Goal: Transaction & Acquisition: Purchase product/service

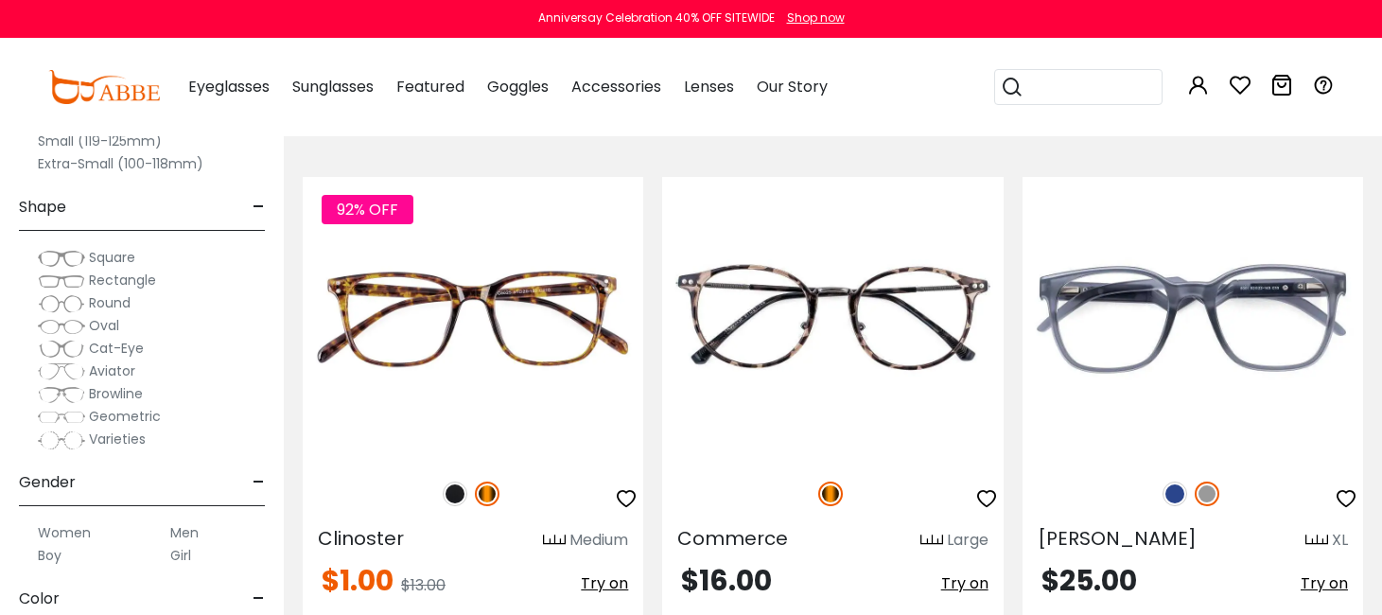
click at [104, 279] on span "Rectangle" at bounding box center [122, 280] width 67 height 19
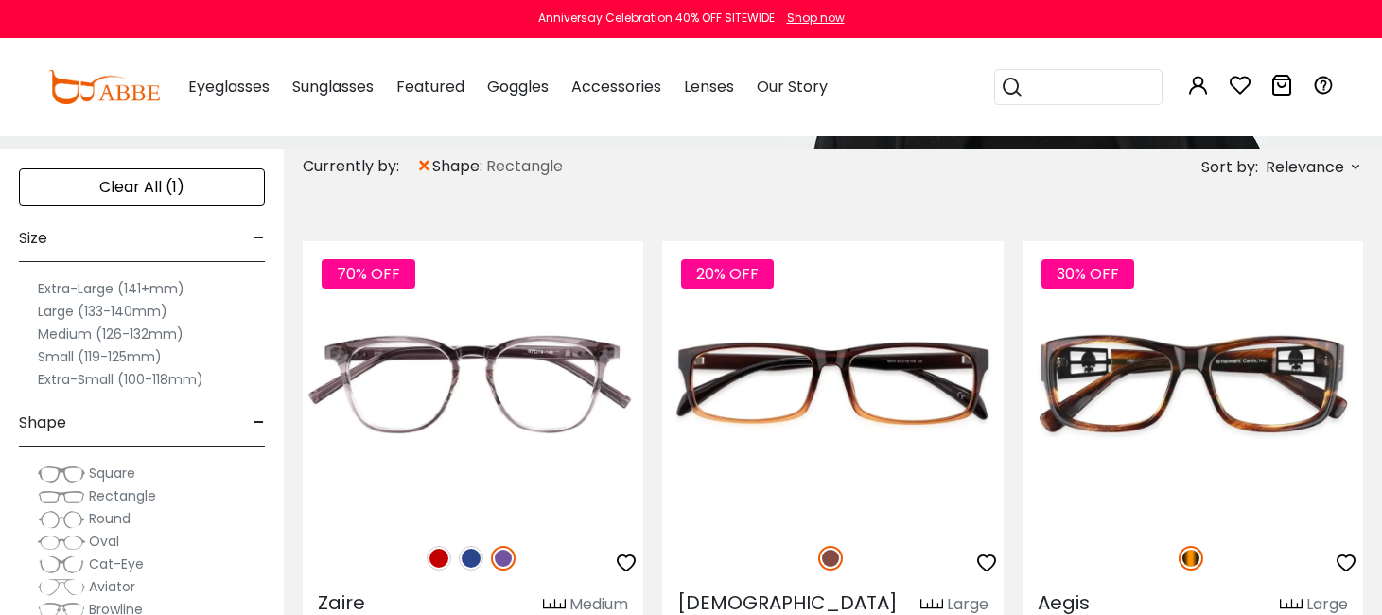
scroll to position [568, 0]
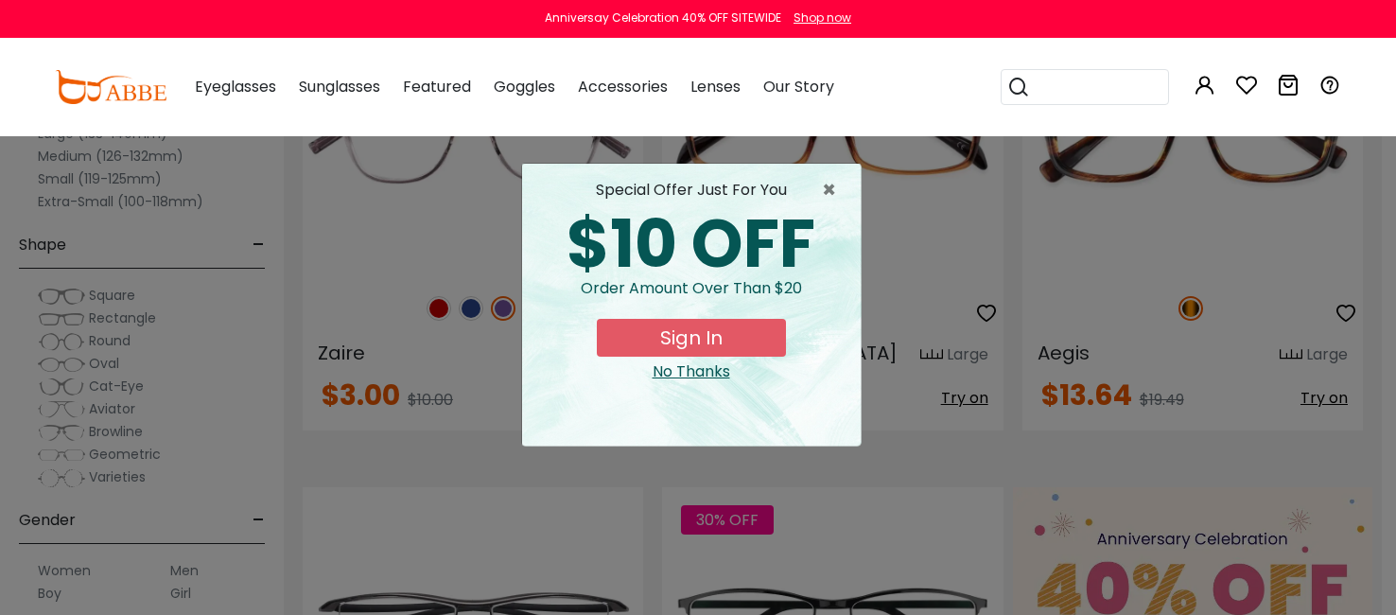
click at [692, 379] on div "No Thanks" at bounding box center [691, 371] width 308 height 23
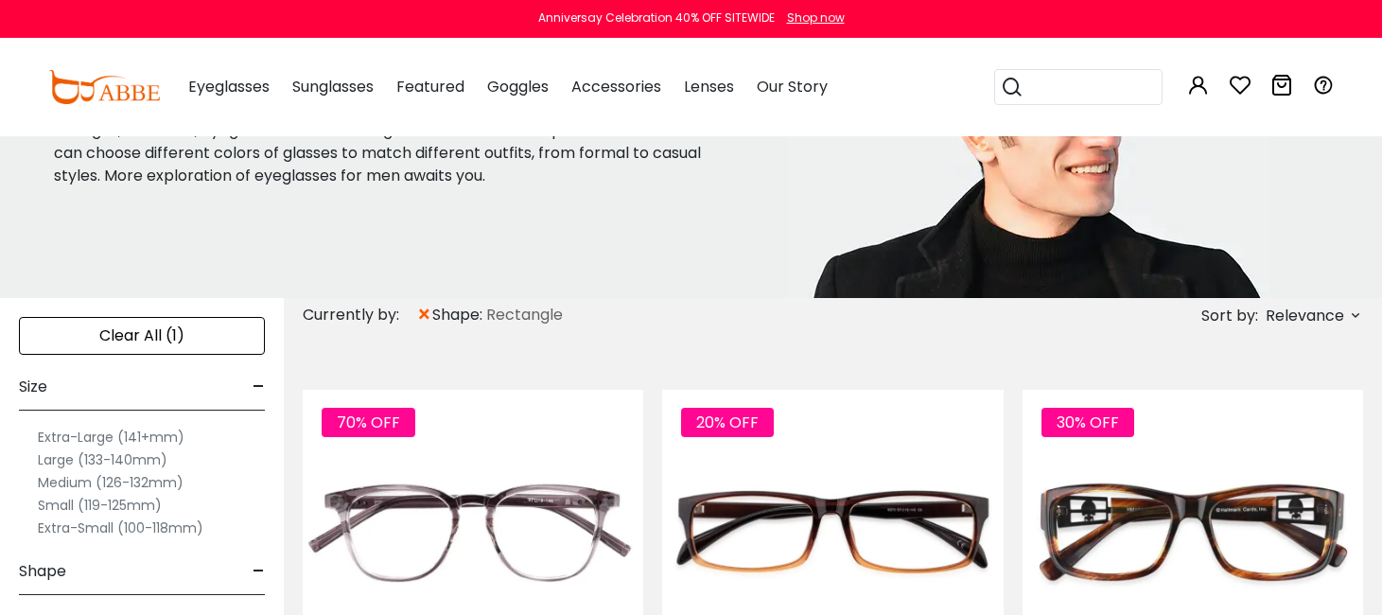
scroll to position [189, 0]
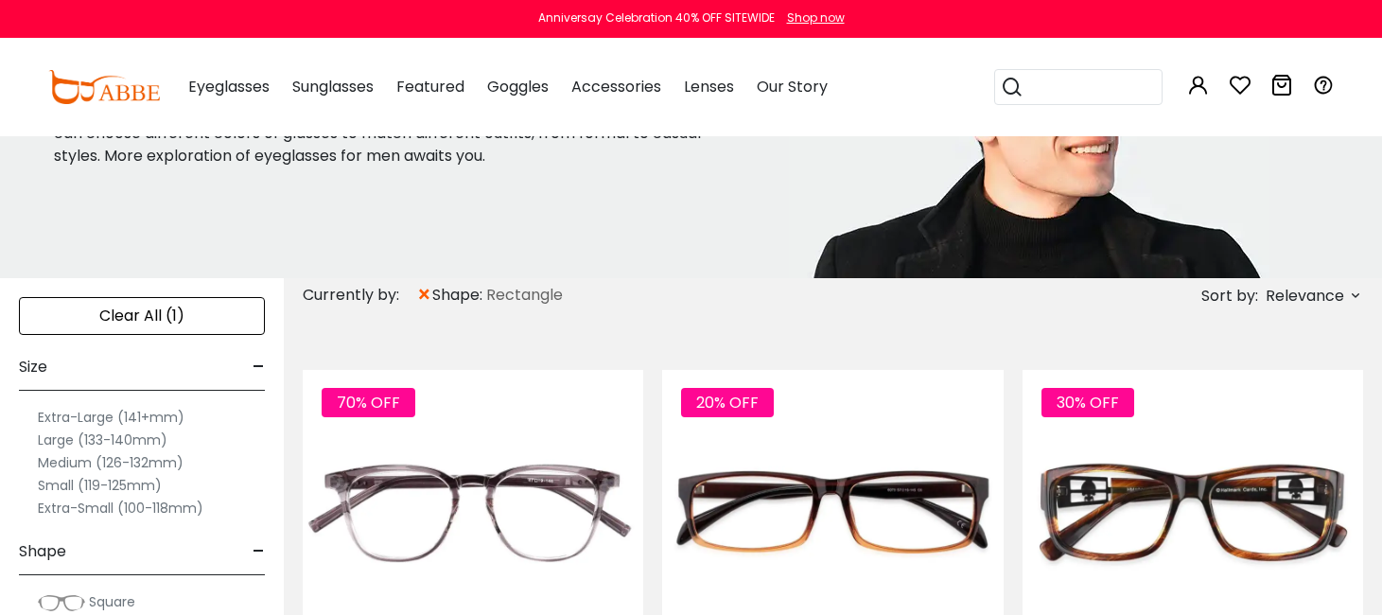
click at [172, 324] on div "Clear All (1)" at bounding box center [142, 316] width 246 height 38
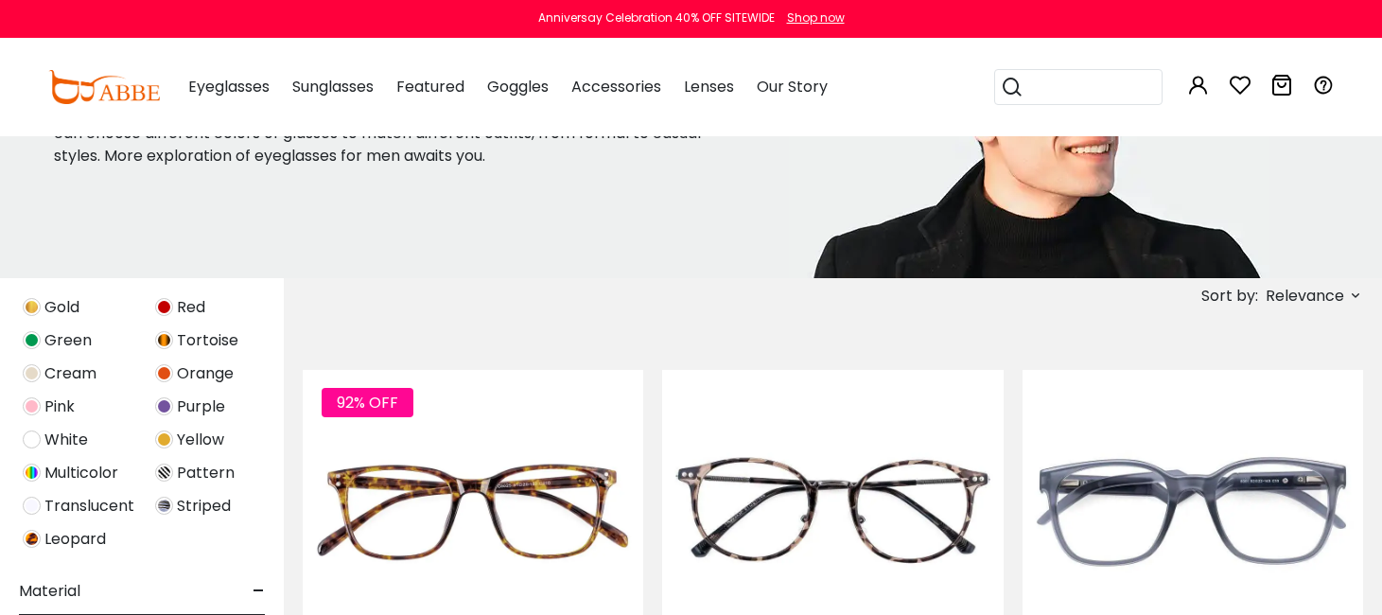
scroll to position [1040, 0]
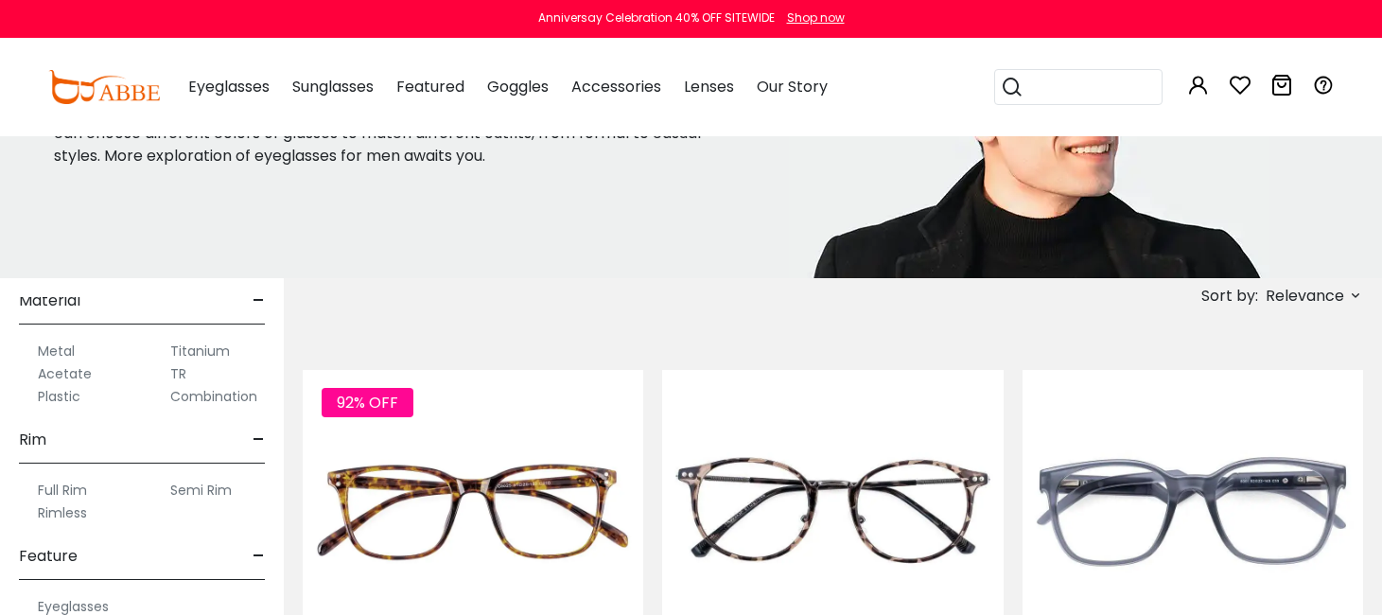
click at [425, 282] on div "Sort by: Relevance Relevance New Arrivals Best Sellers Prices High To Low" at bounding box center [833, 295] width 1061 height 35
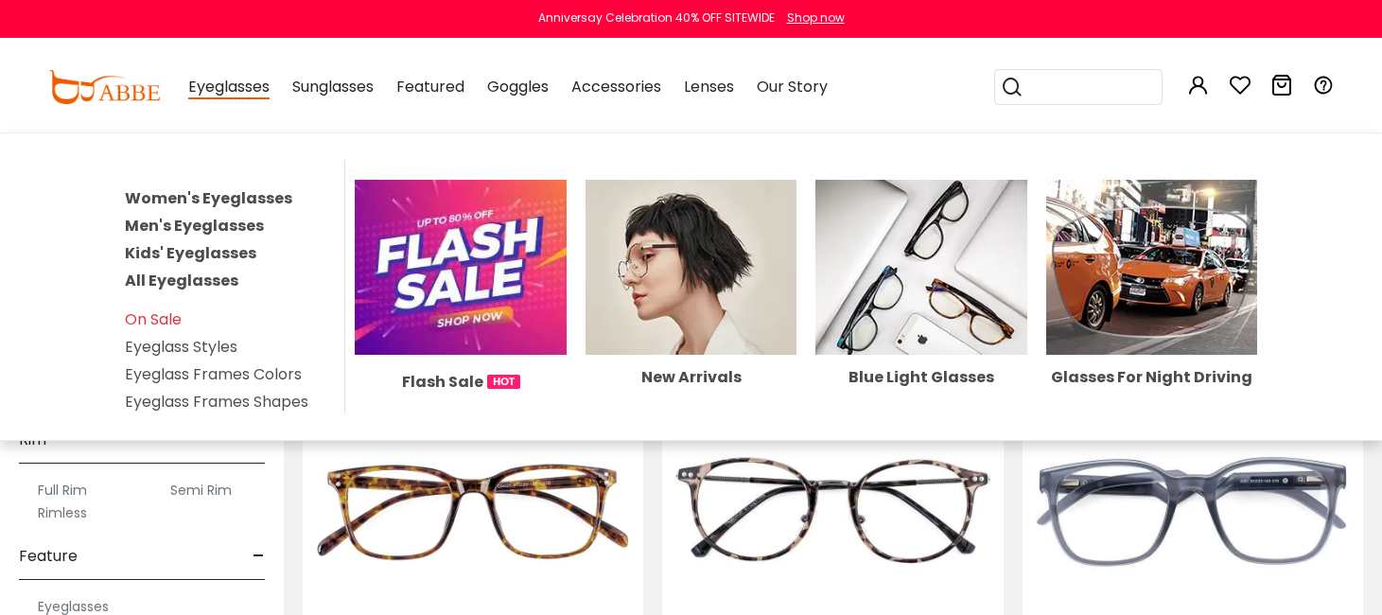
click at [157, 228] on link "Men's Eyeglasses" at bounding box center [194, 226] width 139 height 22
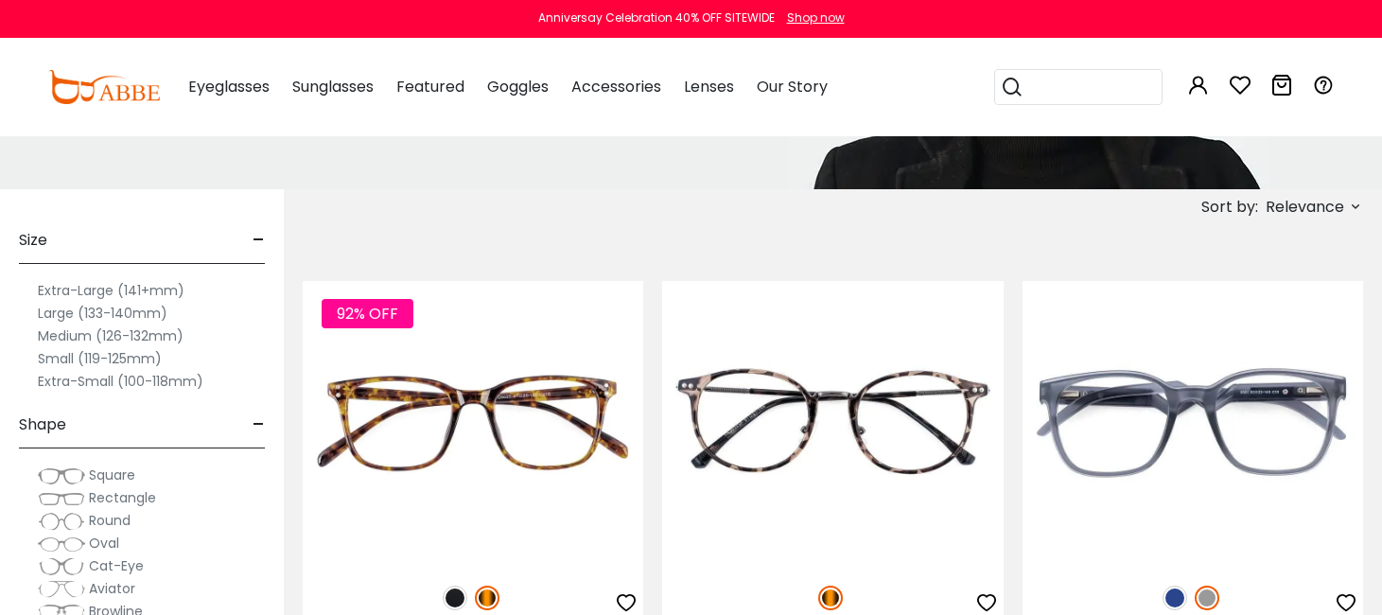
scroll to position [284, 0]
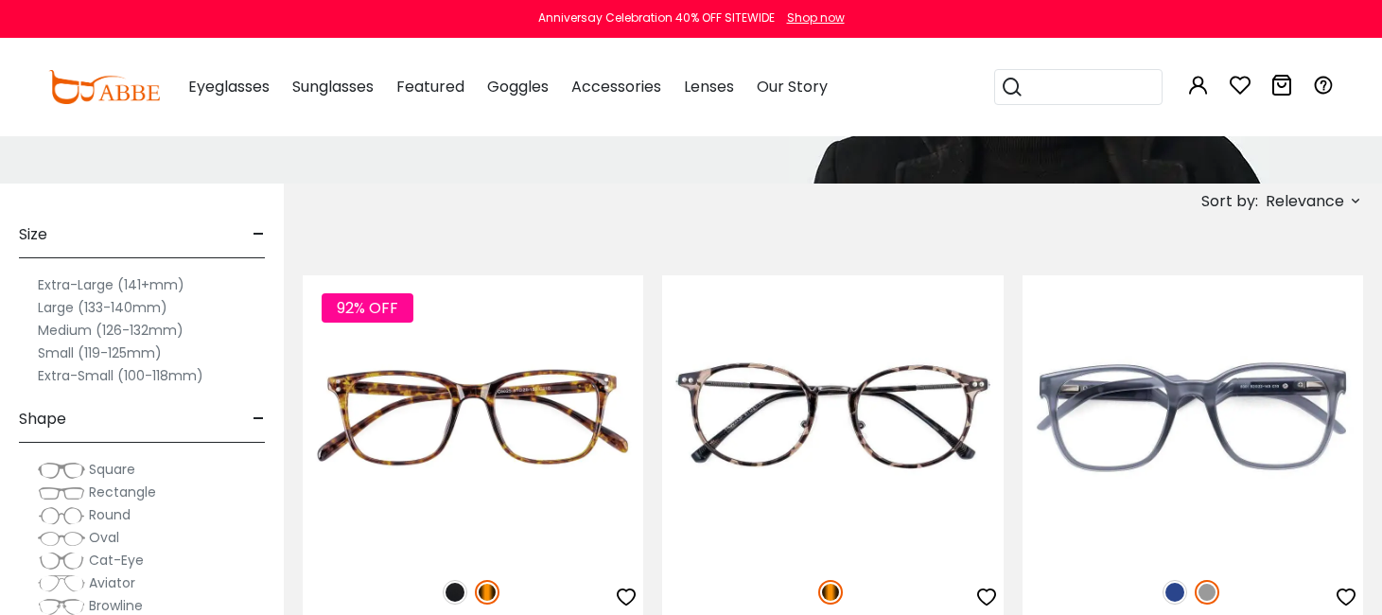
click at [251, 230] on div "Size -" at bounding box center [142, 230] width 246 height 56
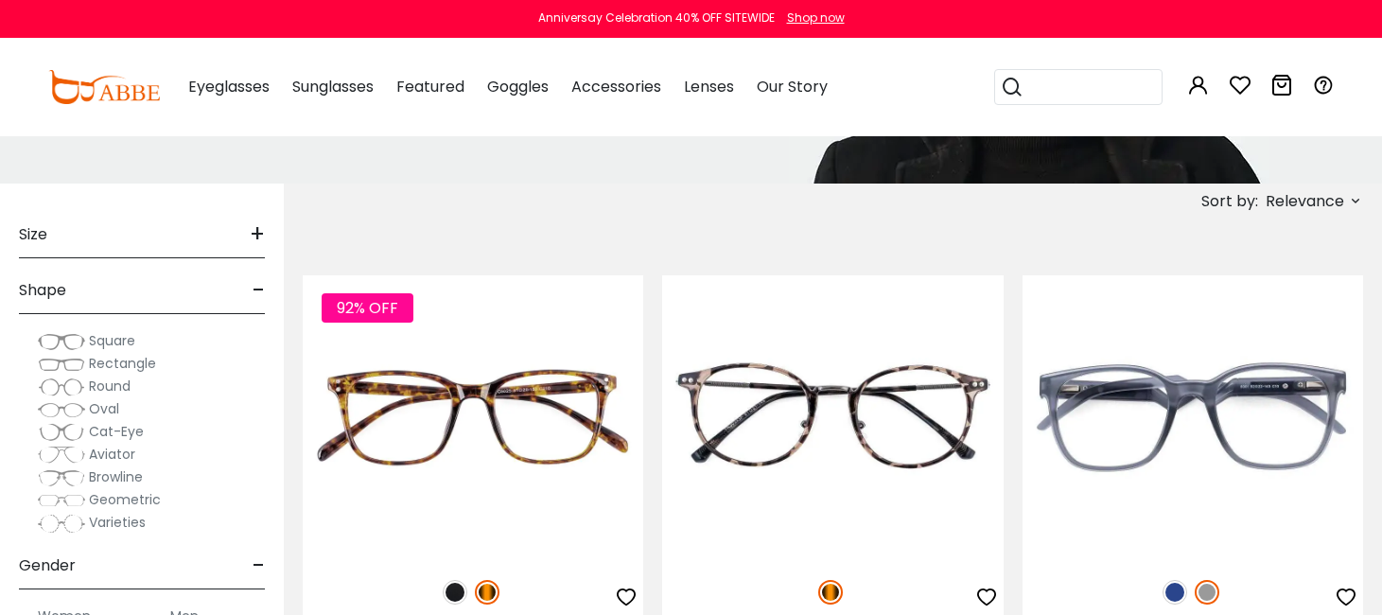
click at [254, 291] on span "-" at bounding box center [259, 290] width 12 height 45
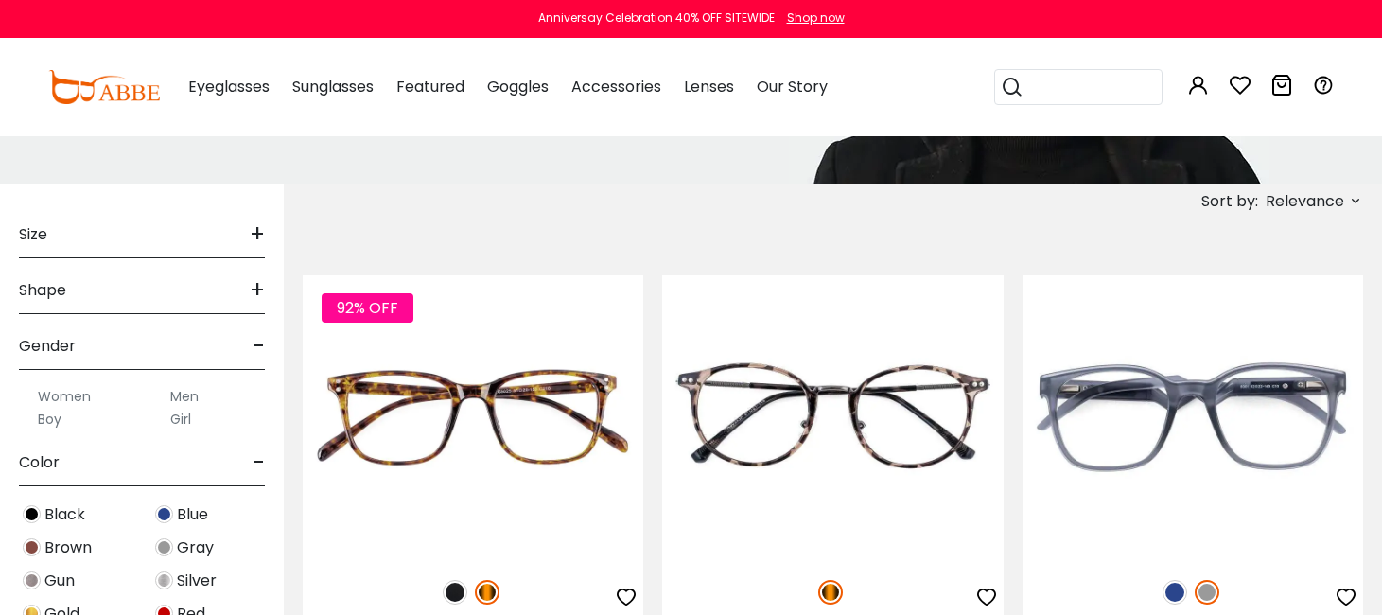
click at [250, 343] on div "Gender -" at bounding box center [142, 342] width 246 height 56
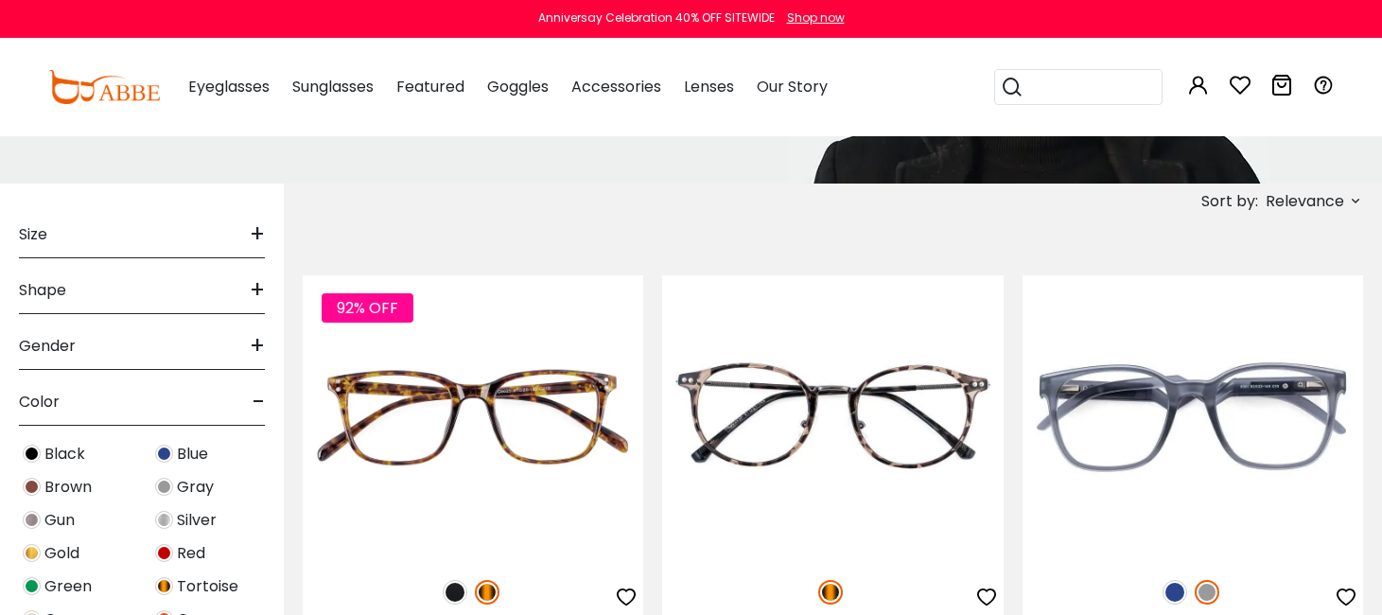
click at [261, 404] on span "-" at bounding box center [259, 401] width 12 height 45
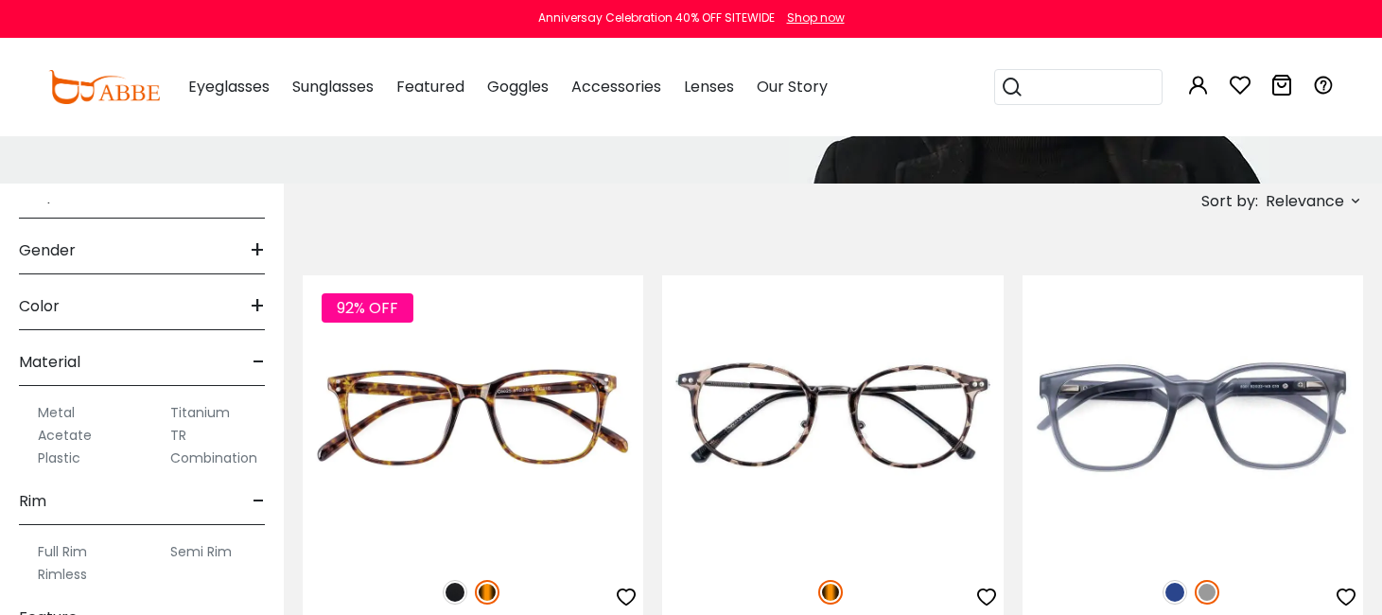
scroll to position [252, 0]
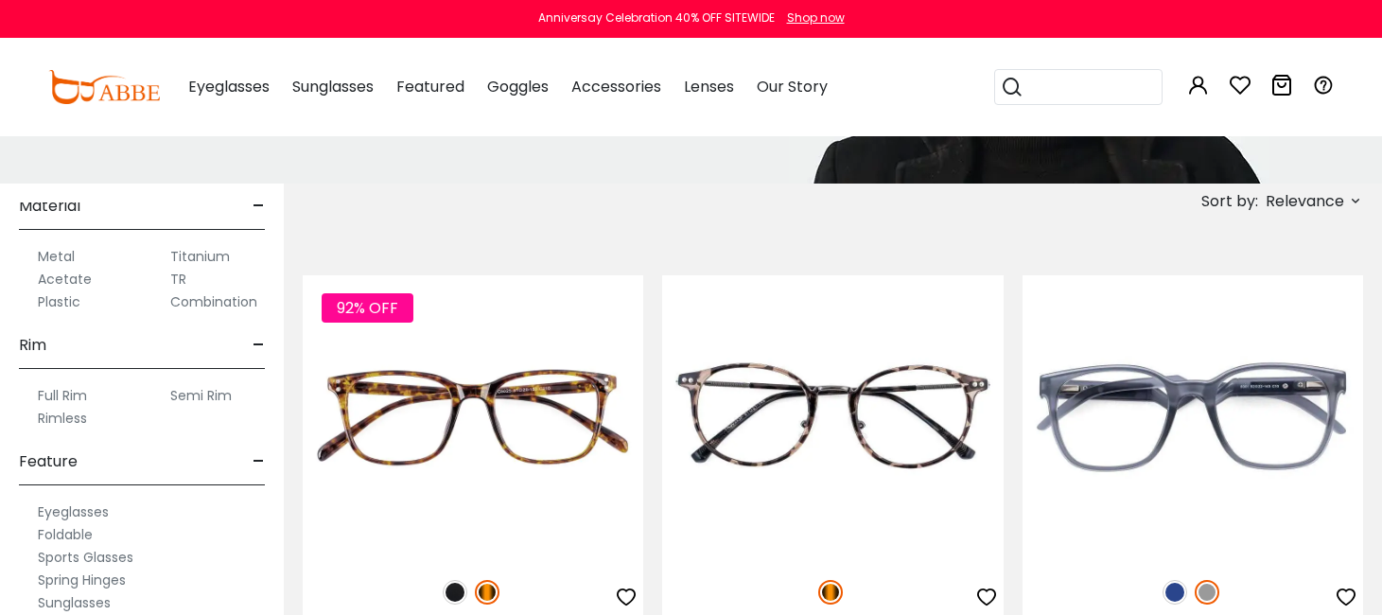
click at [256, 195] on div "Size + Extra-Large (141+mm) Large (133-140mm) Medium (126-132mm) Small (119-125…" at bounding box center [142, 505] width 284 height 643
click at [256, 212] on span "-" at bounding box center [259, 206] width 12 height 45
click at [254, 341] on span "-" at bounding box center [259, 345] width 12 height 45
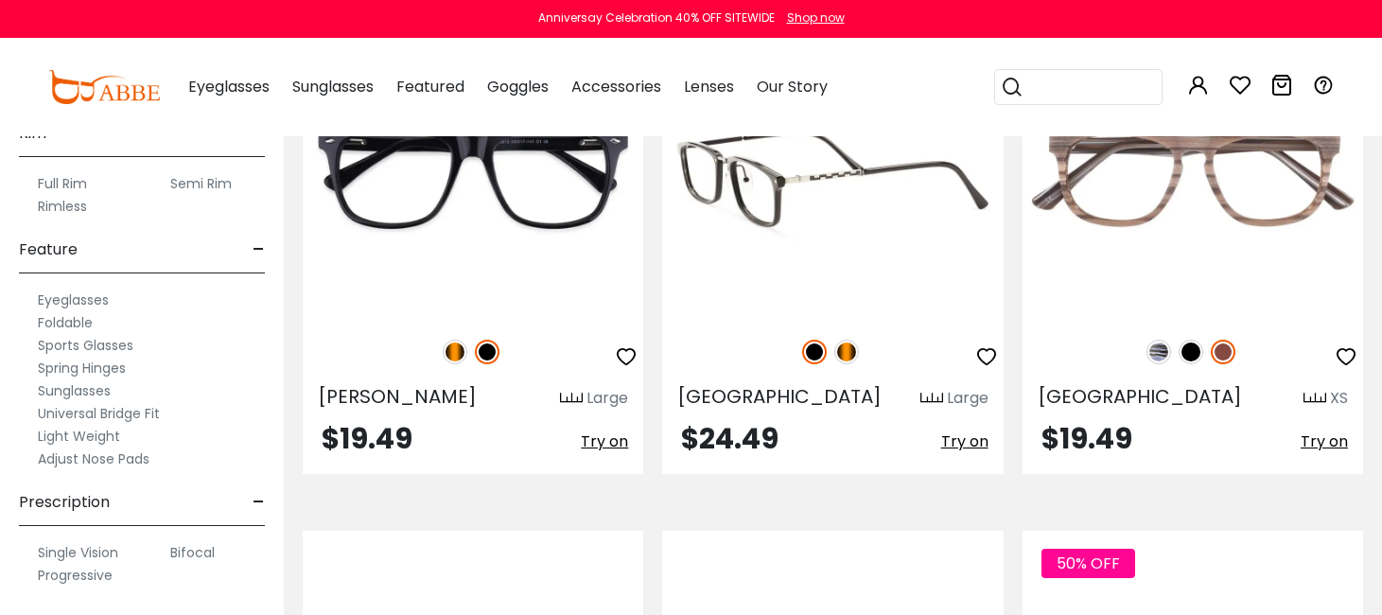
scroll to position [9366, 0]
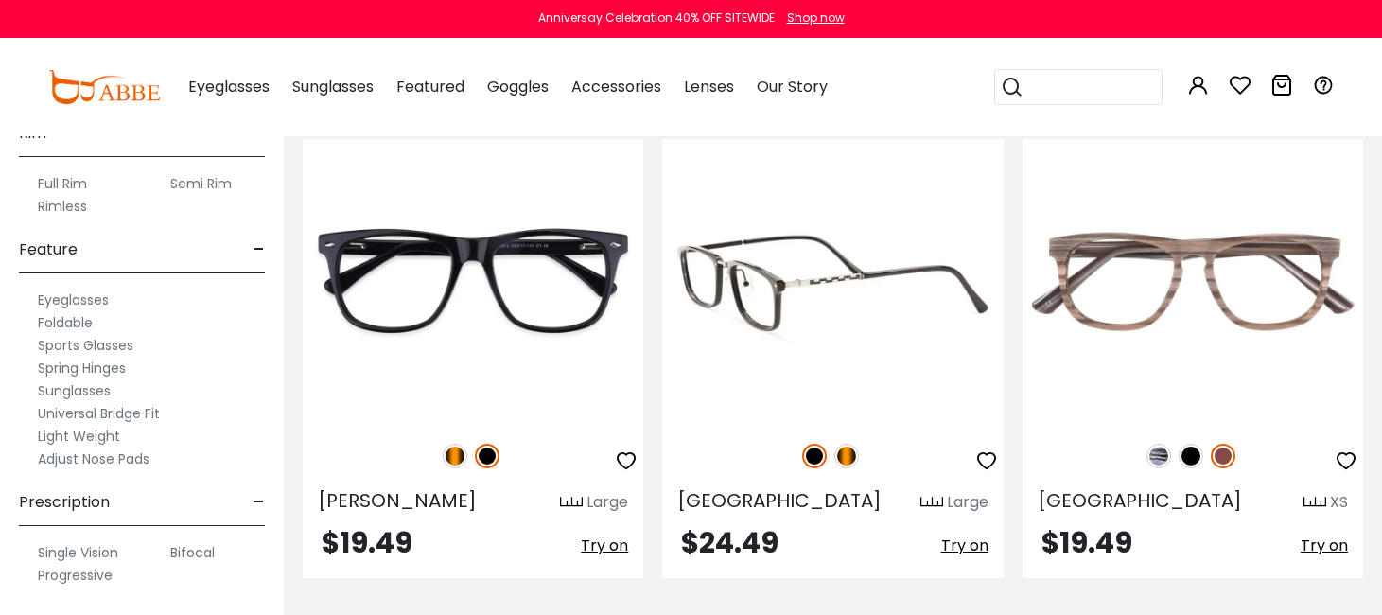
click at [851, 451] on img at bounding box center [846, 456] width 25 height 25
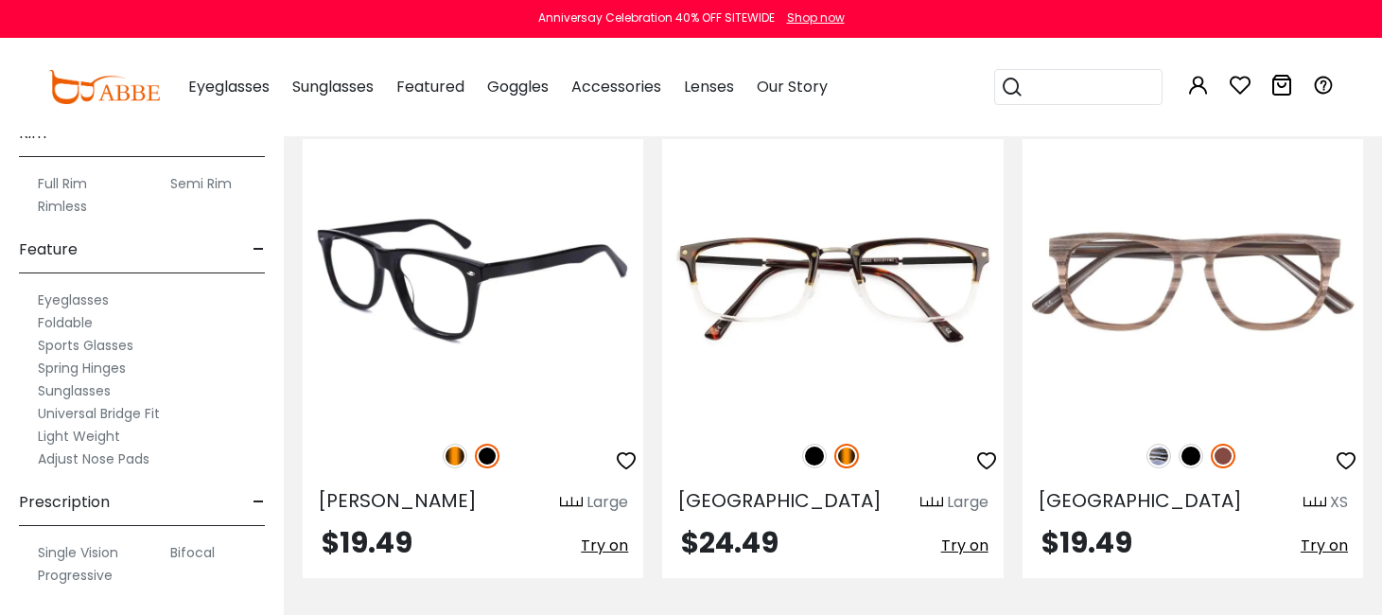
click at [455, 454] on img at bounding box center [455, 456] width 25 height 25
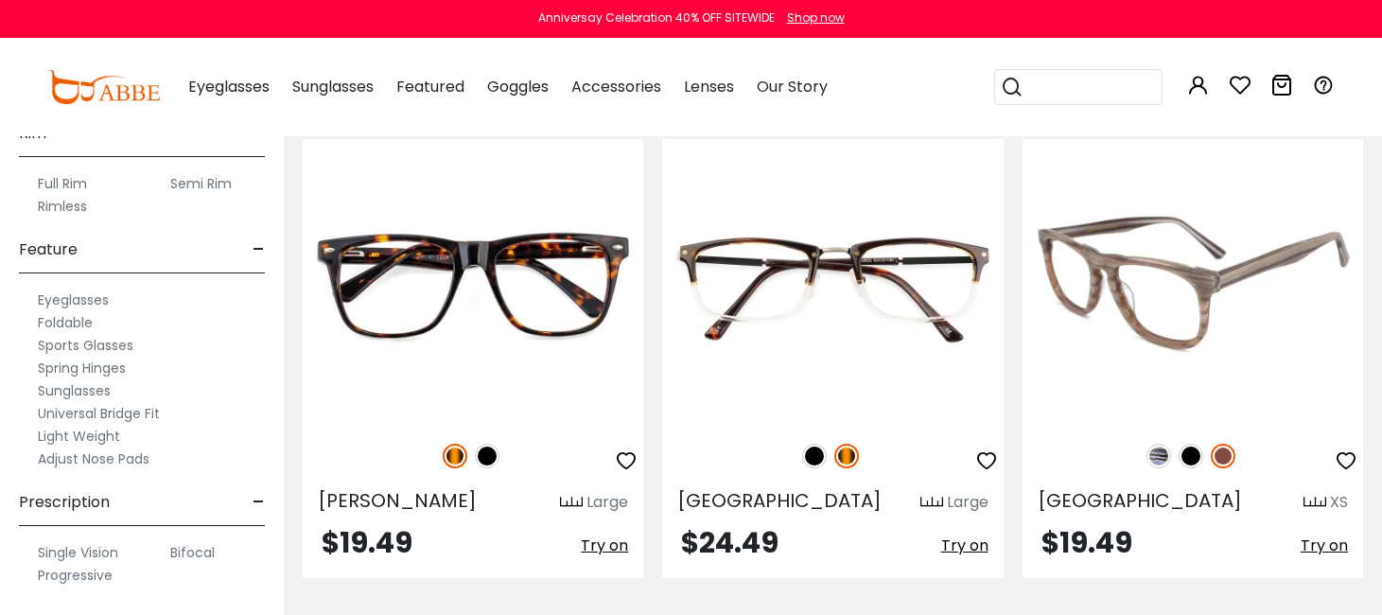
click at [1187, 456] on img at bounding box center [1191, 456] width 25 height 25
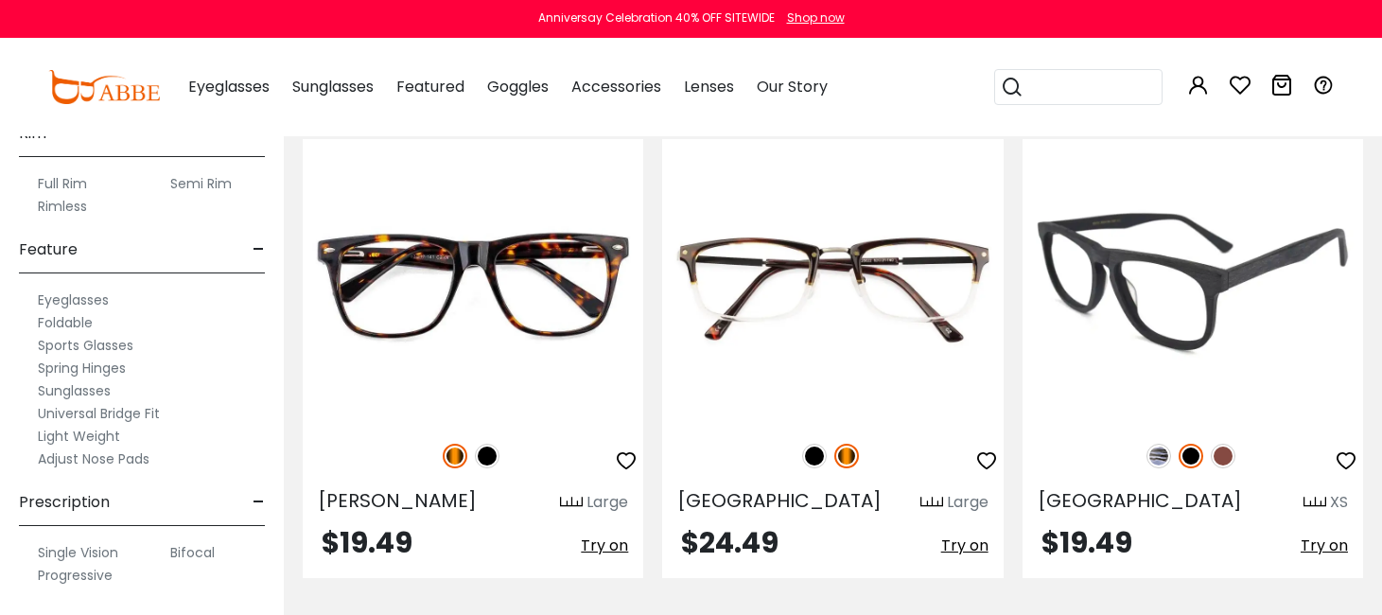
click at [1162, 456] on img at bounding box center [1159, 456] width 25 height 25
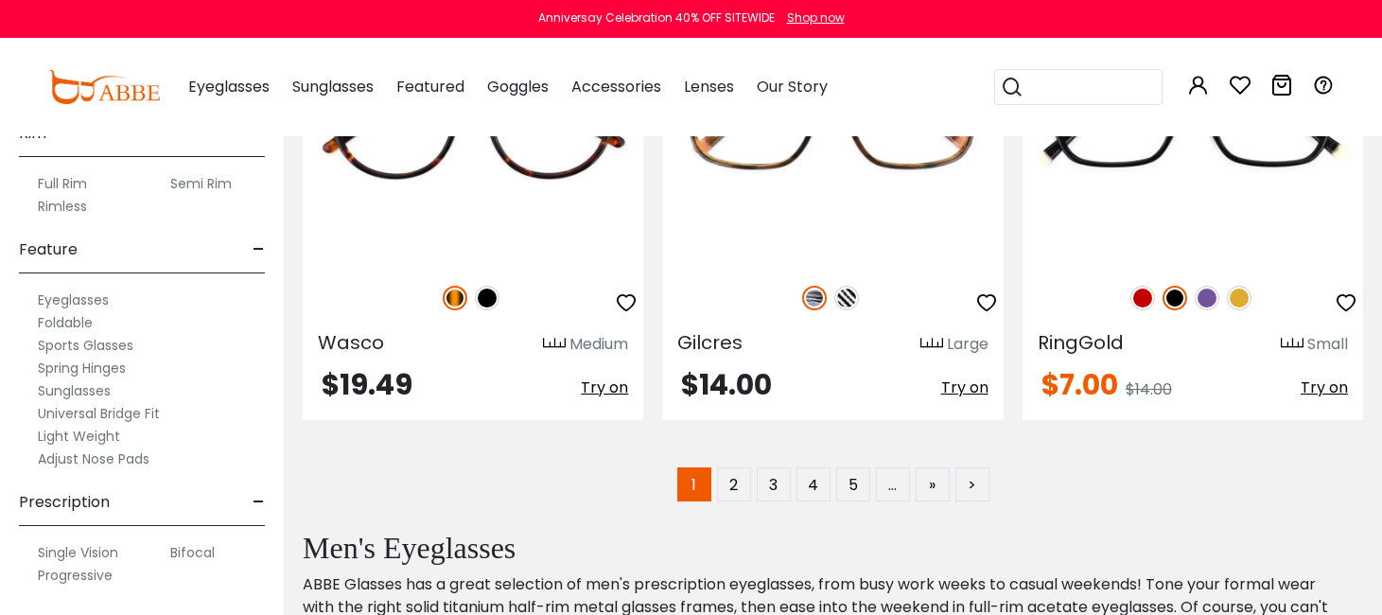
scroll to position [10028, 0]
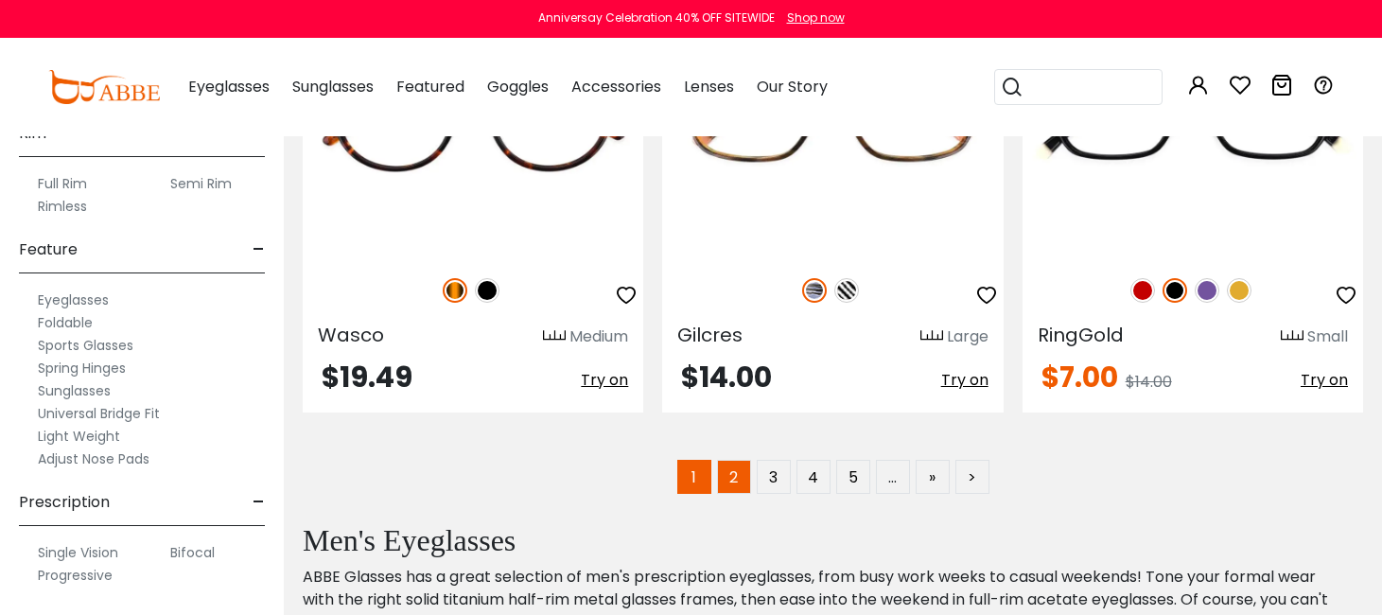
click at [740, 486] on link "2" at bounding box center [734, 477] width 34 height 34
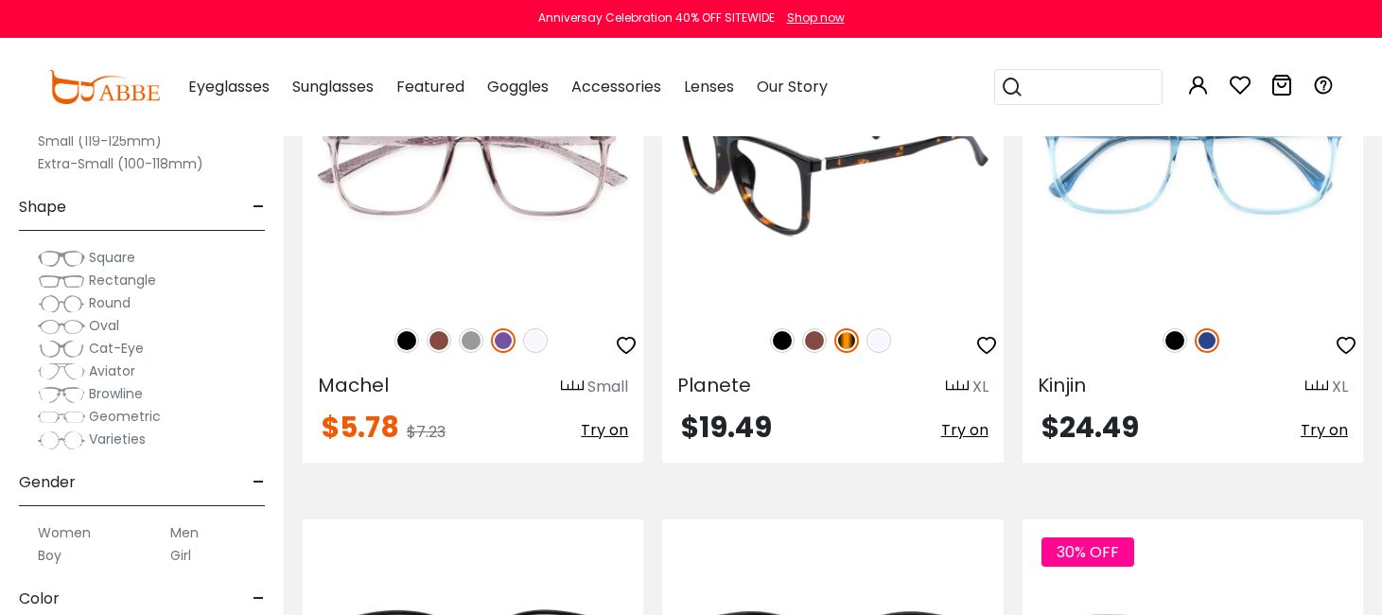
scroll to position [8988, 0]
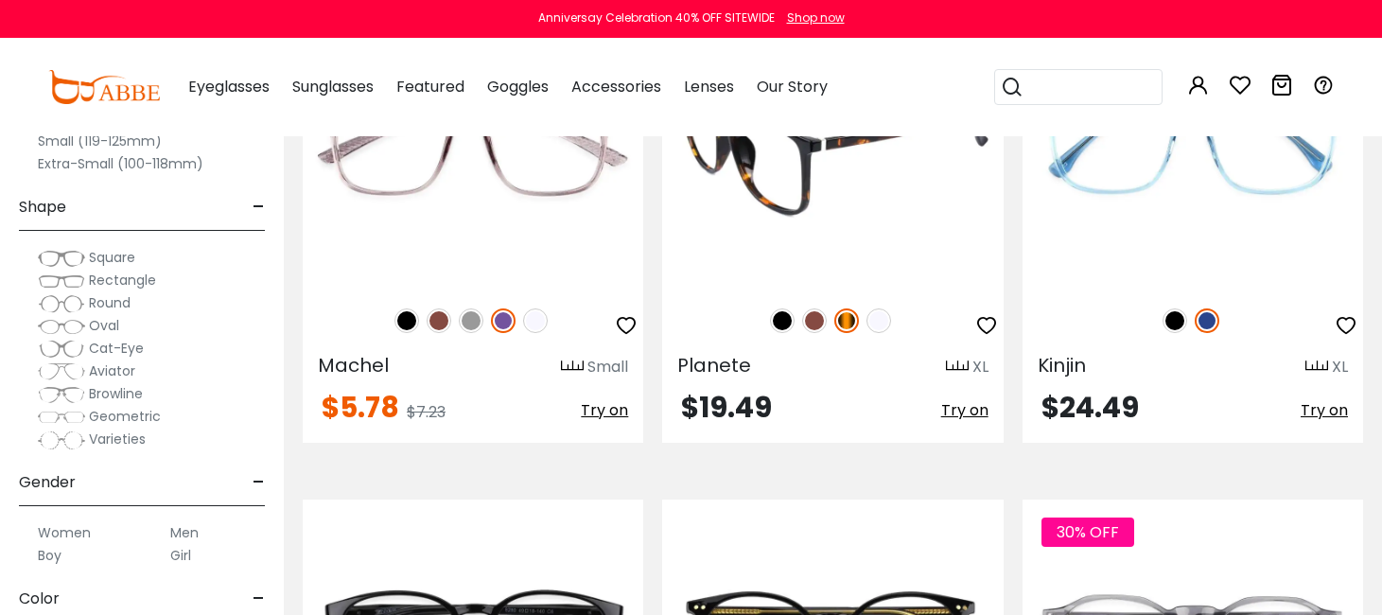
click at [812, 311] on img at bounding box center [814, 320] width 25 height 25
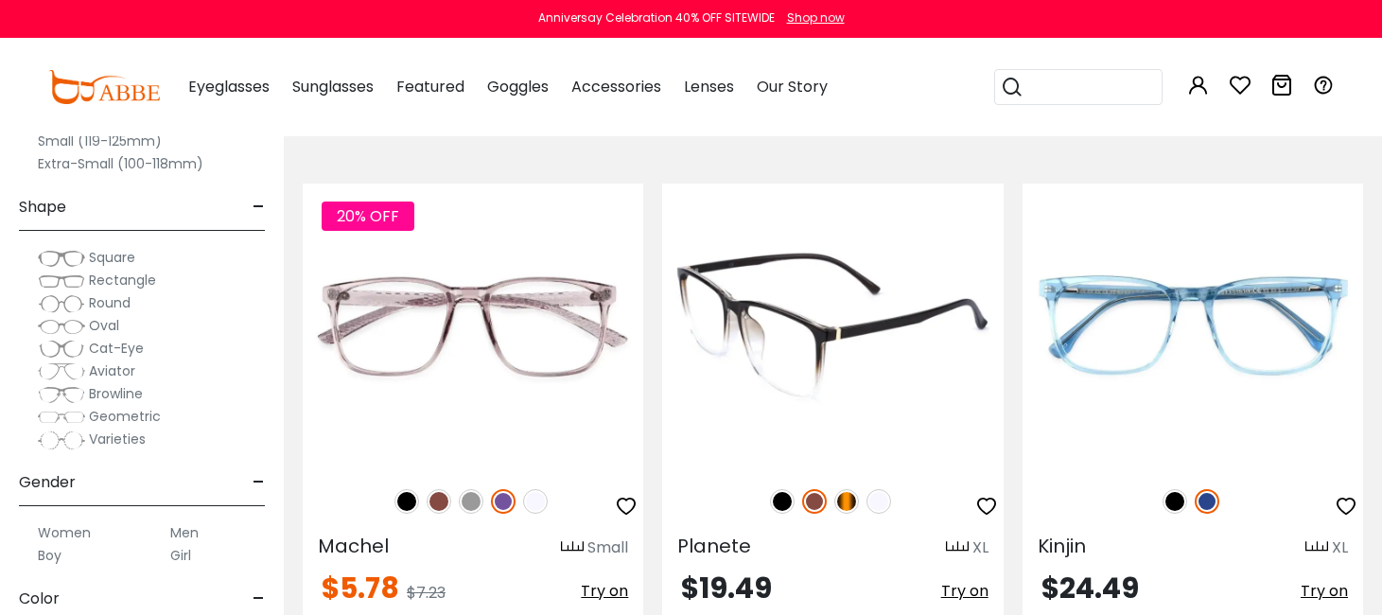
scroll to position [8799, 0]
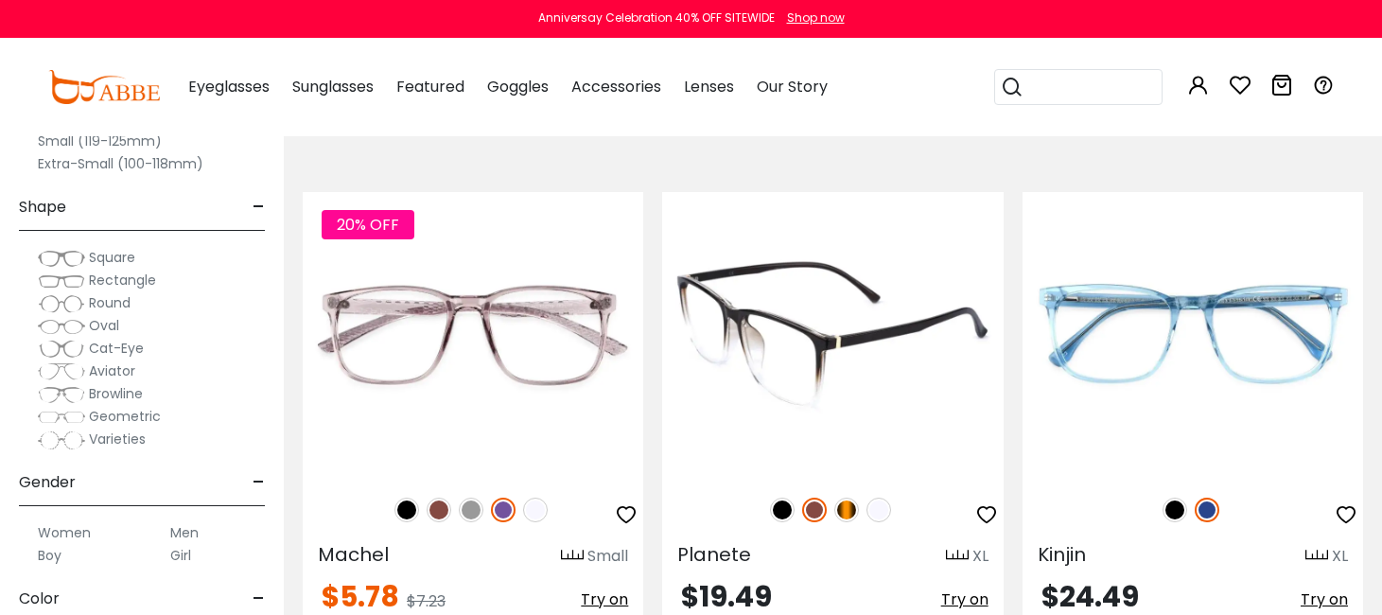
click at [881, 504] on img at bounding box center [879, 510] width 25 height 25
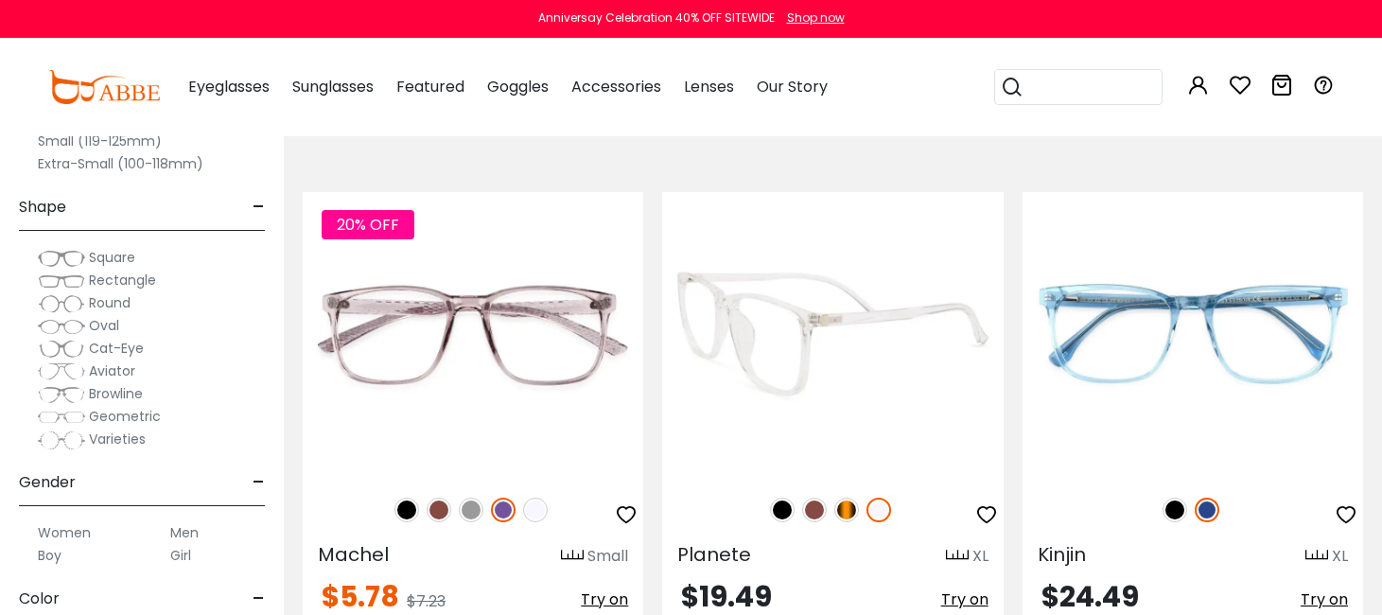
click at [784, 506] on img at bounding box center [782, 510] width 25 height 25
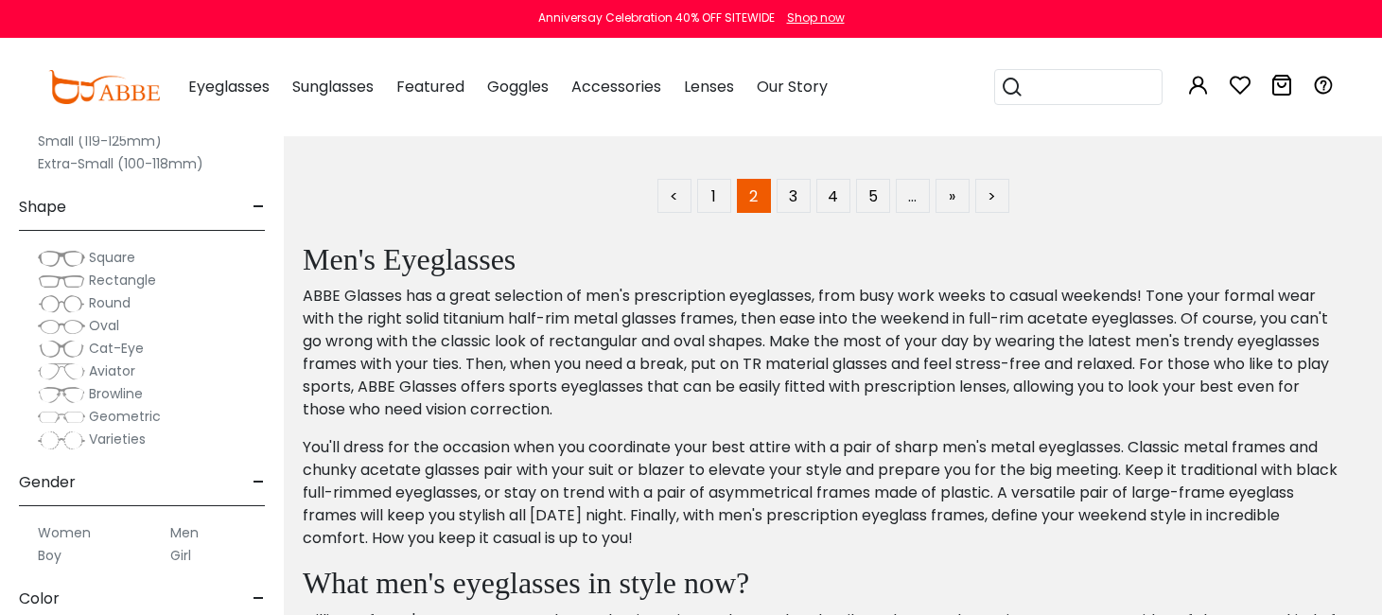
scroll to position [10312, 0]
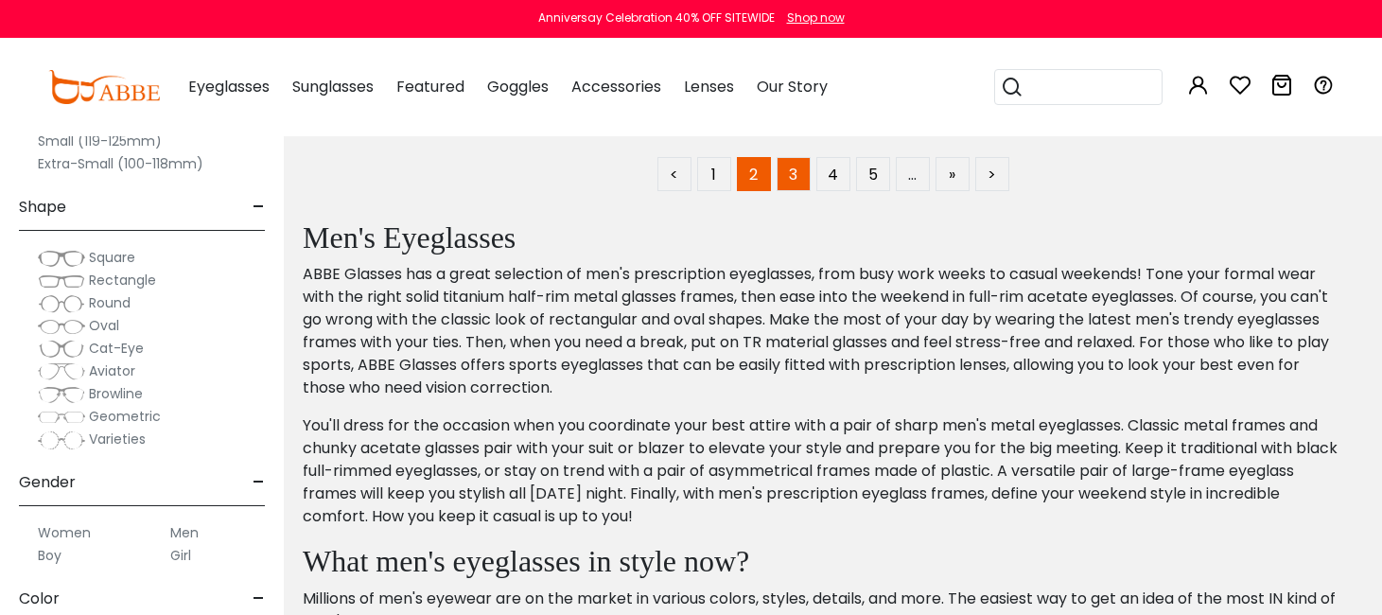
click at [797, 169] on link "3" at bounding box center [794, 174] width 34 height 34
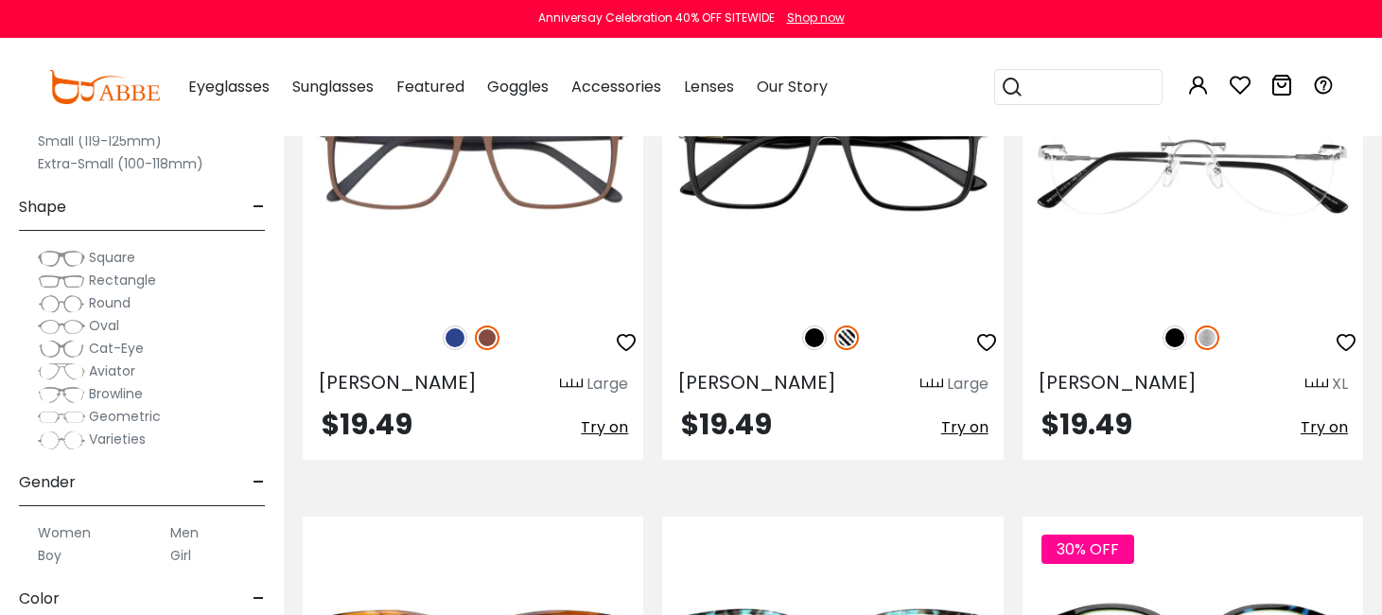
scroll to position [6149, 0]
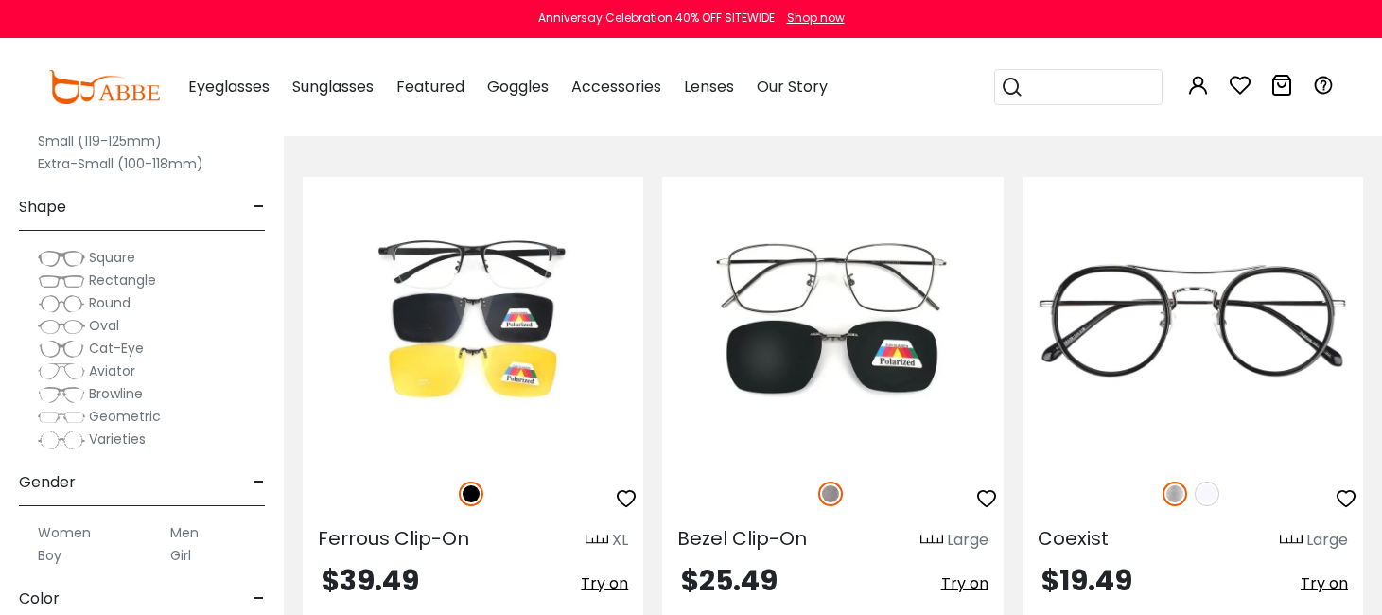
scroll to position [4257, 0]
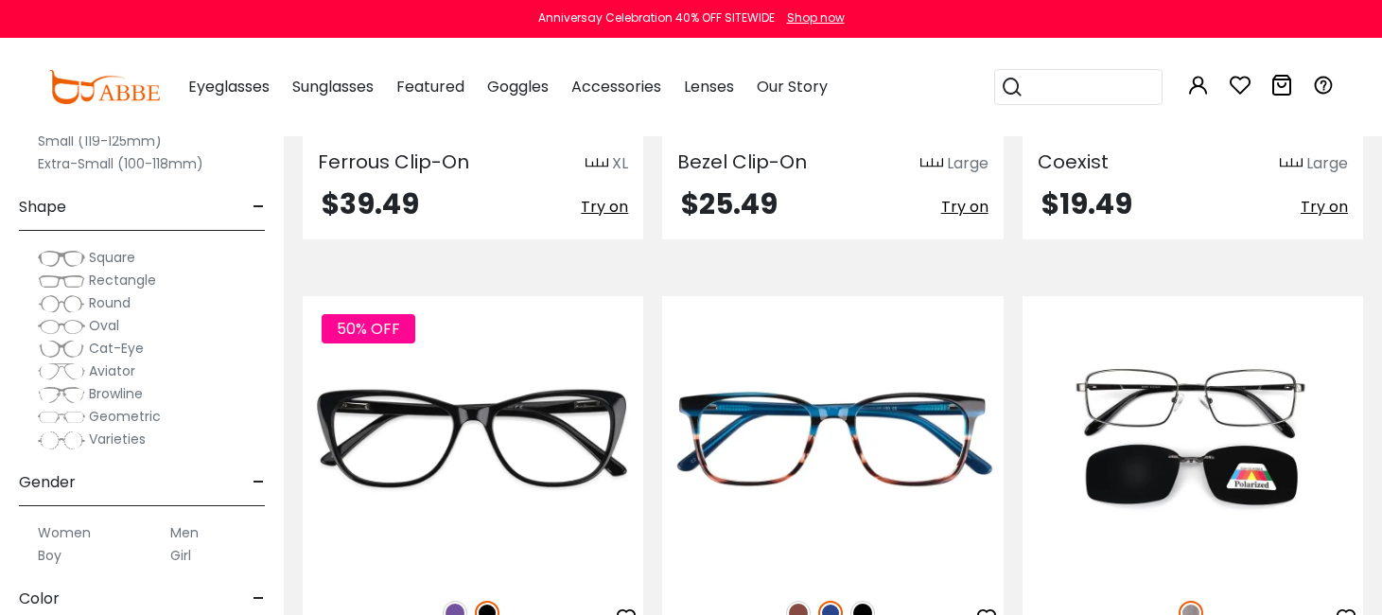
click at [94, 278] on span "Rectangle" at bounding box center [122, 280] width 67 height 19
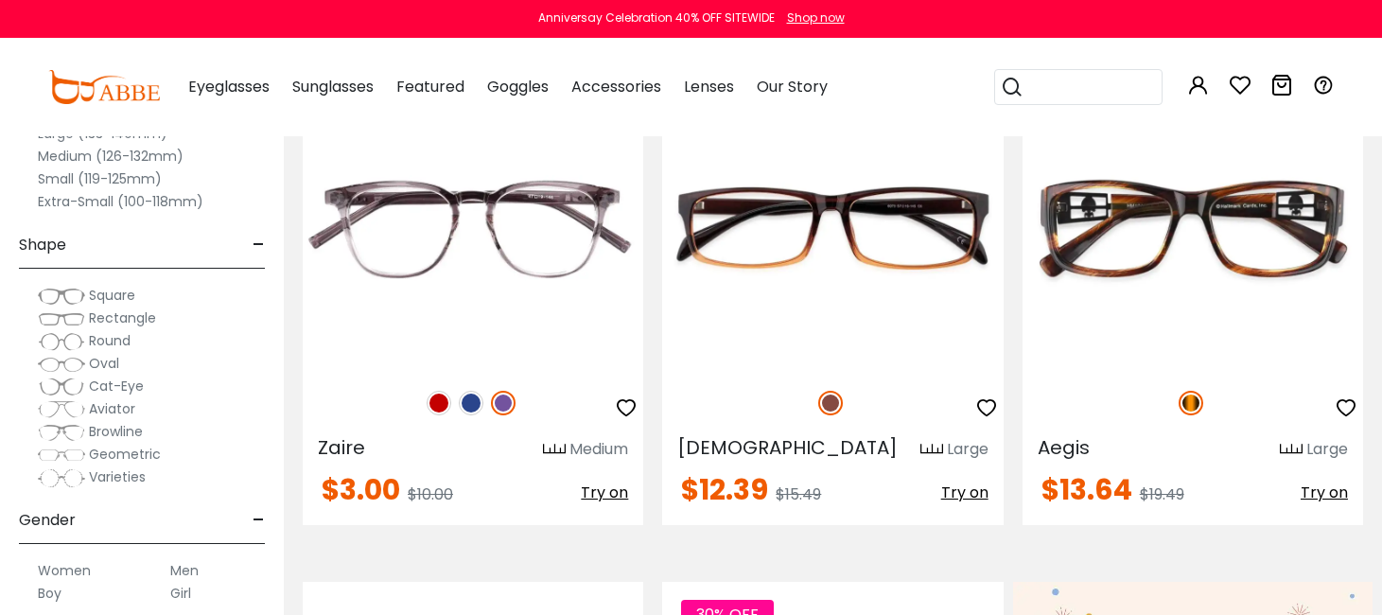
click at [123, 323] on span "Rectangle" at bounding box center [122, 317] width 67 height 19
click at [123, 322] on span "Rectangle" at bounding box center [122, 317] width 67 height 19
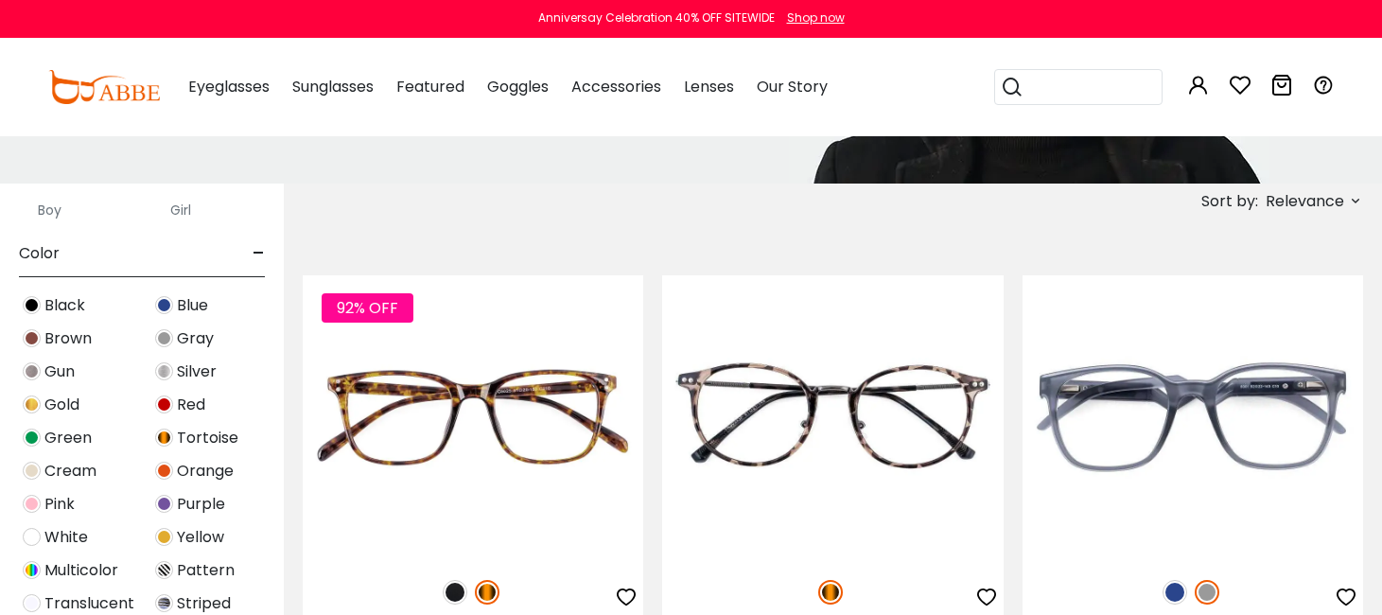
scroll to position [568, 0]
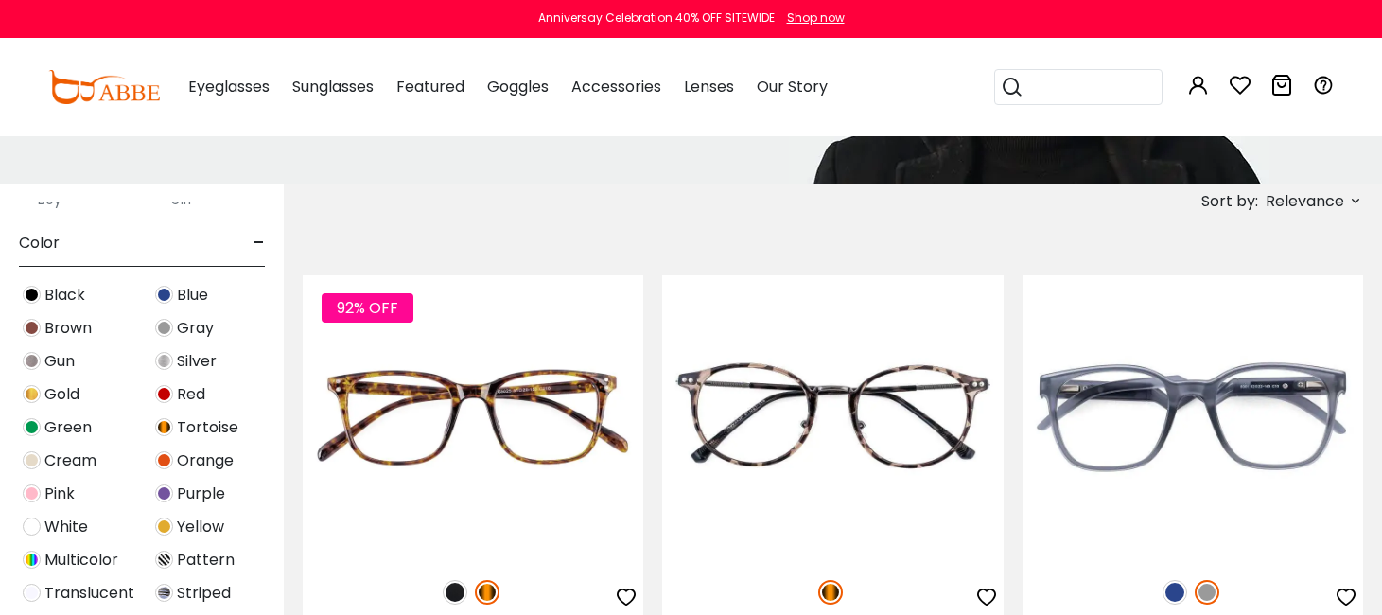
click at [76, 431] on span "Green" at bounding box center [67, 427] width 47 height 23
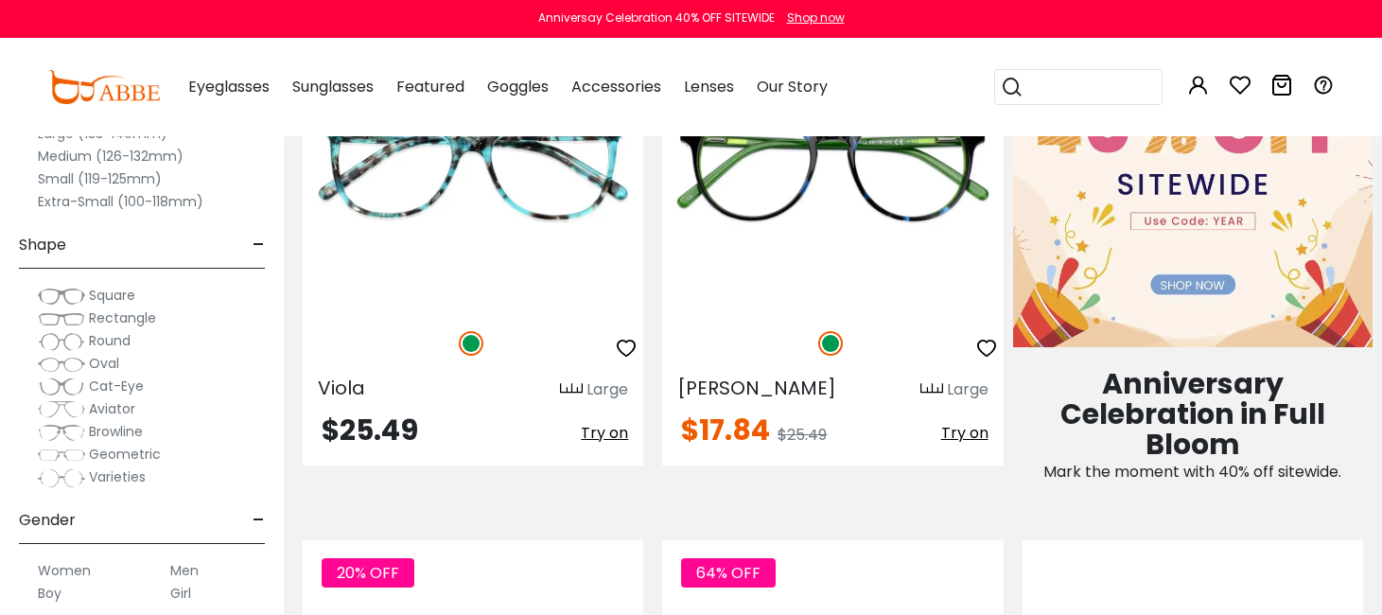
scroll to position [1041, 0]
